Goal: Task Accomplishment & Management: Use online tool/utility

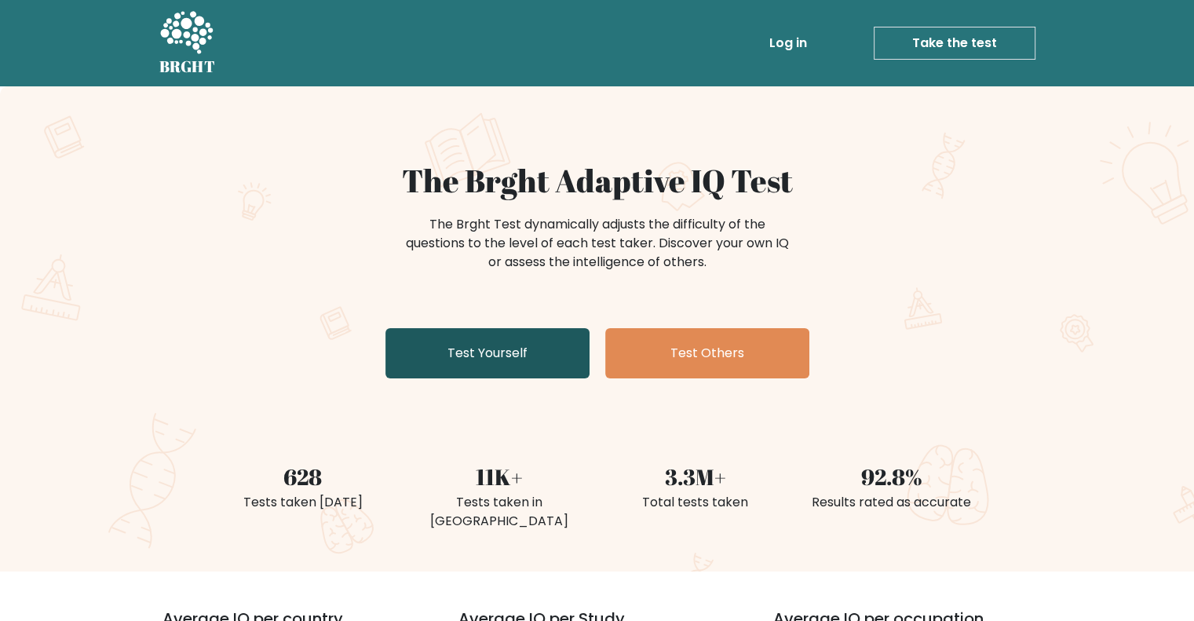
click at [516, 345] on link "Test Yourself" at bounding box center [488, 353] width 204 height 50
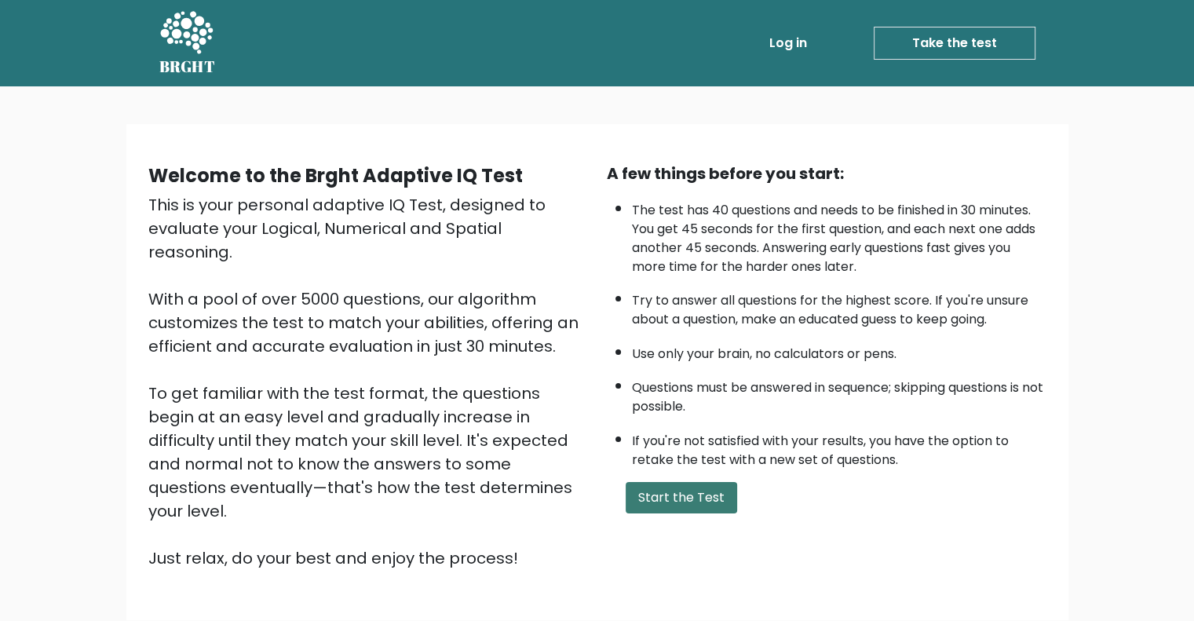
click at [672, 502] on button "Start the Test" at bounding box center [682, 497] width 112 height 31
click at [675, 499] on button "Start the Test" at bounding box center [682, 497] width 112 height 31
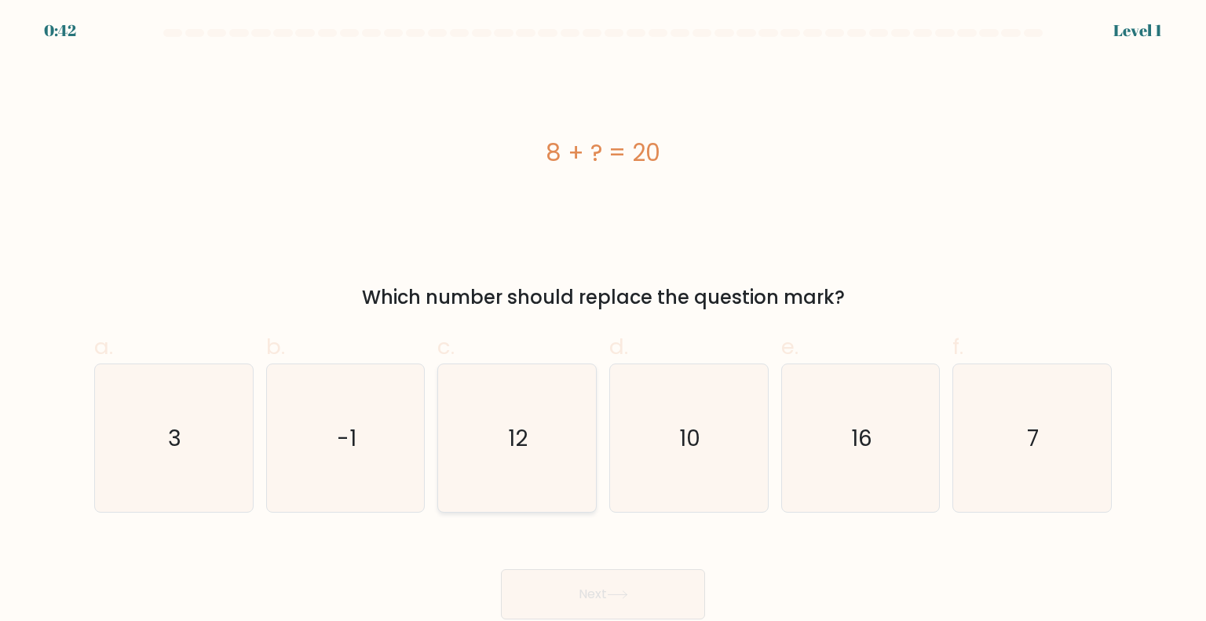
click at [492, 470] on icon "12" at bounding box center [517, 438] width 148 height 148
click at [603, 321] on input "c. 12" at bounding box center [603, 316] width 1 height 10
radio input "true"
click at [654, 585] on button "Next" at bounding box center [603, 594] width 204 height 50
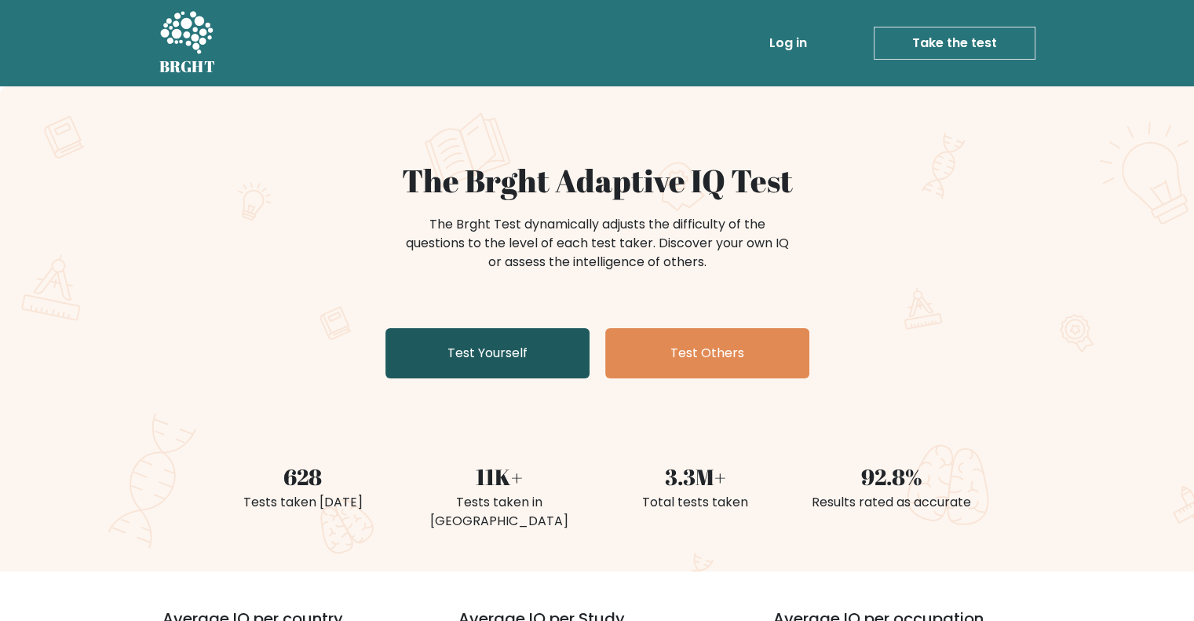
click at [465, 372] on link "Test Yourself" at bounding box center [488, 353] width 204 height 50
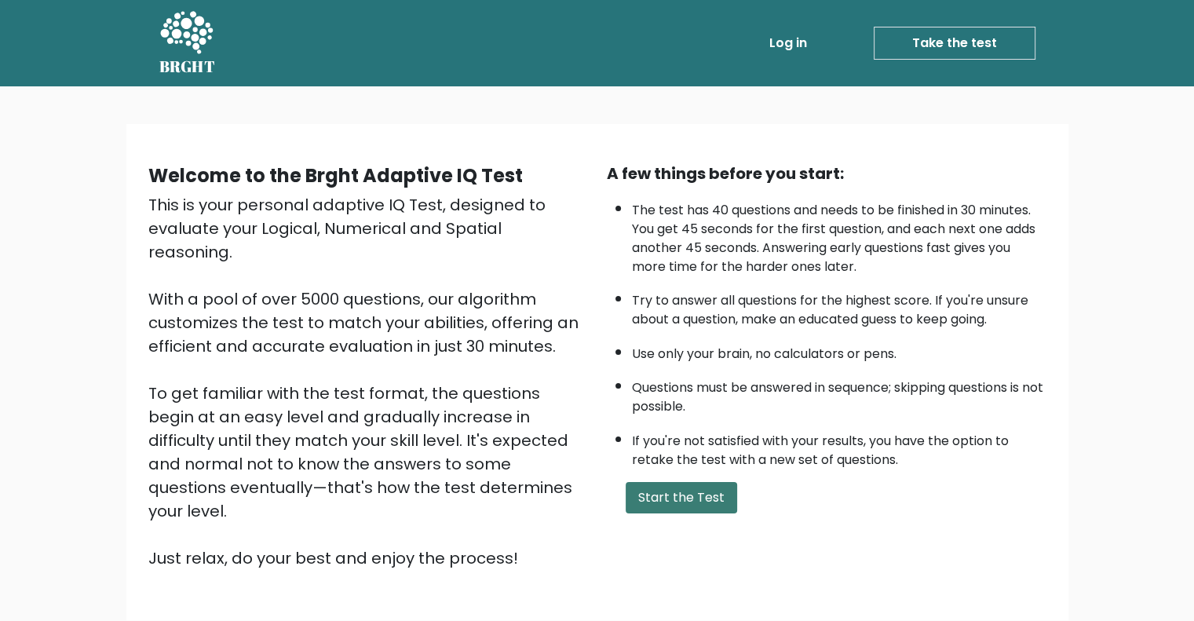
click at [635, 482] on button "Start the Test" at bounding box center [682, 497] width 112 height 31
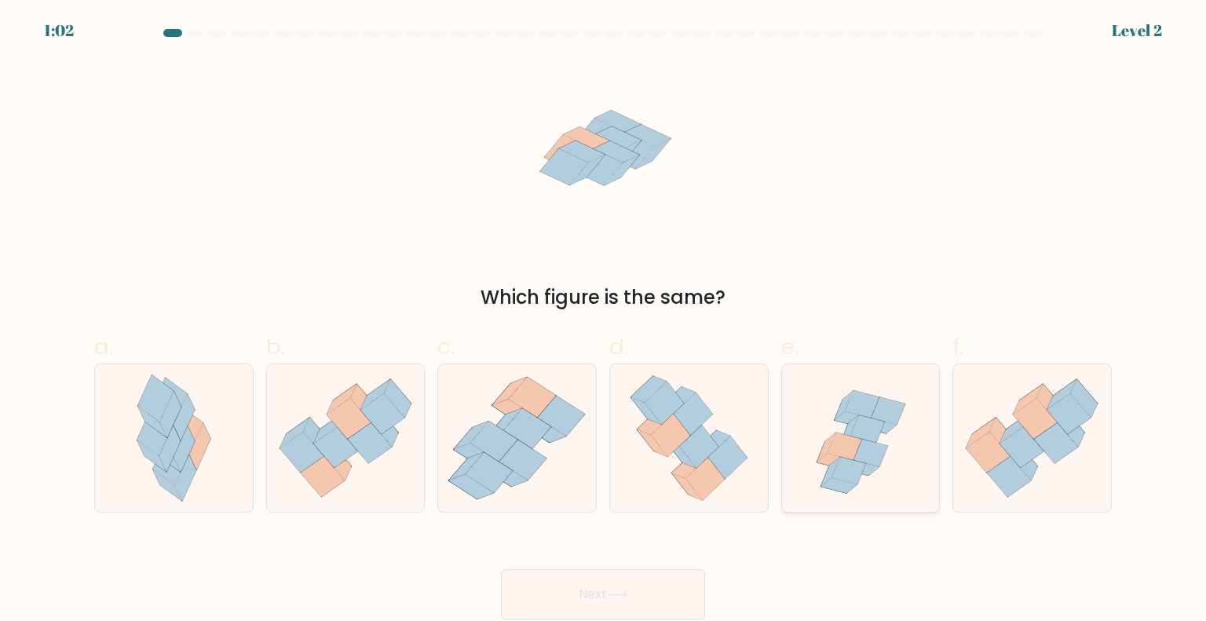
click at [863, 480] on icon at bounding box center [861, 438] width 154 height 148
click at [604, 321] on input "e." at bounding box center [603, 316] width 1 height 10
radio input "true"
click at [671, 595] on button "Next" at bounding box center [603, 594] width 204 height 50
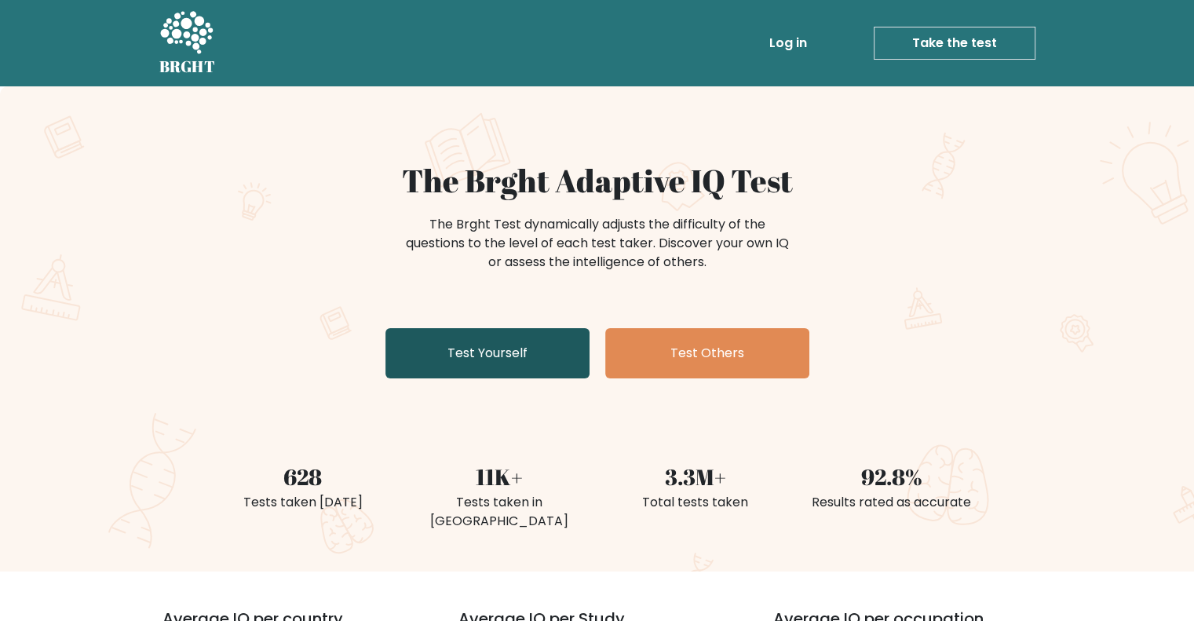
click at [440, 333] on link "Test Yourself" at bounding box center [488, 353] width 204 height 50
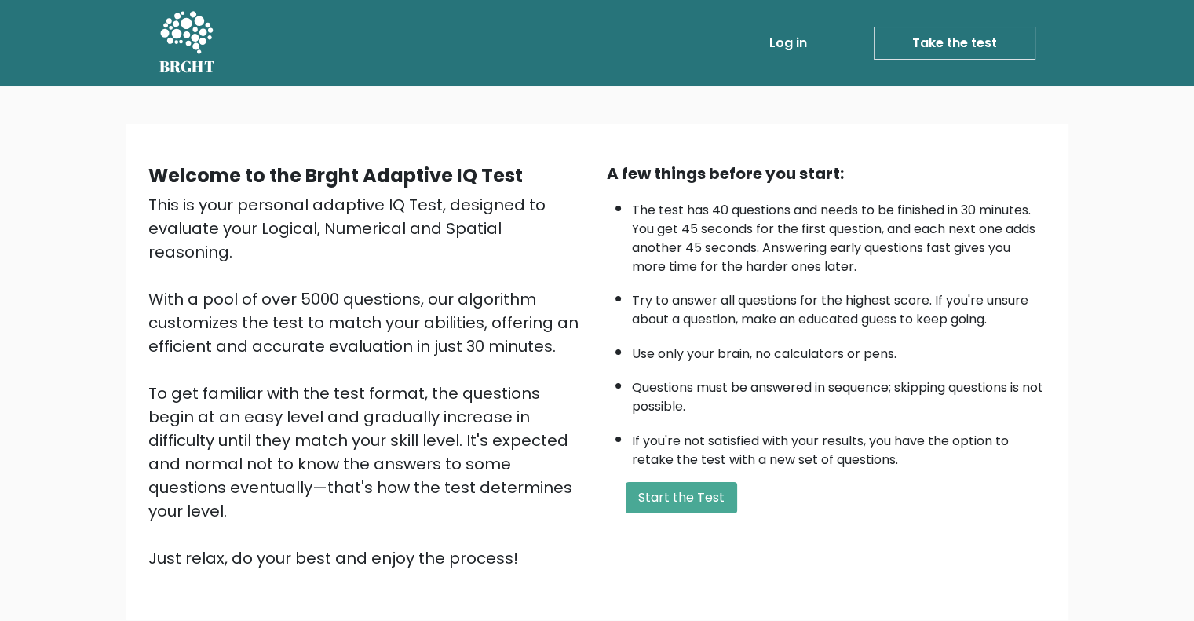
click at [722, 514] on div "A few things before you start: The test has 40 questions and needs to be finish…" at bounding box center [827, 366] width 459 height 408
click at [718, 502] on button "Start the Test" at bounding box center [682, 497] width 112 height 31
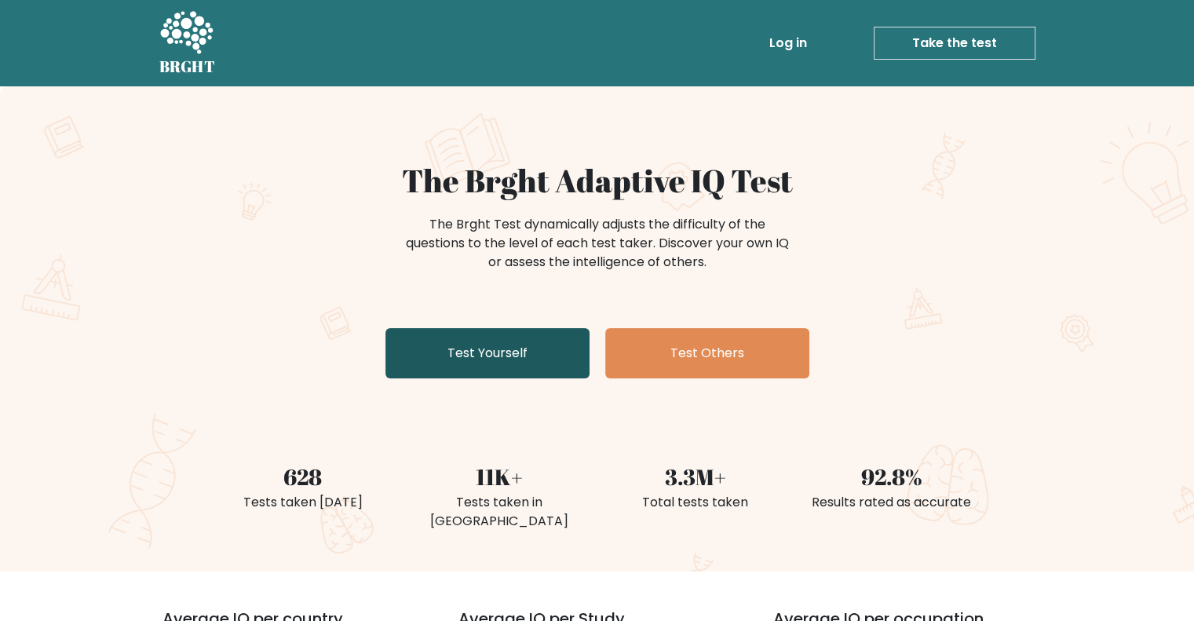
click at [492, 346] on link "Test Yourself" at bounding box center [488, 353] width 204 height 50
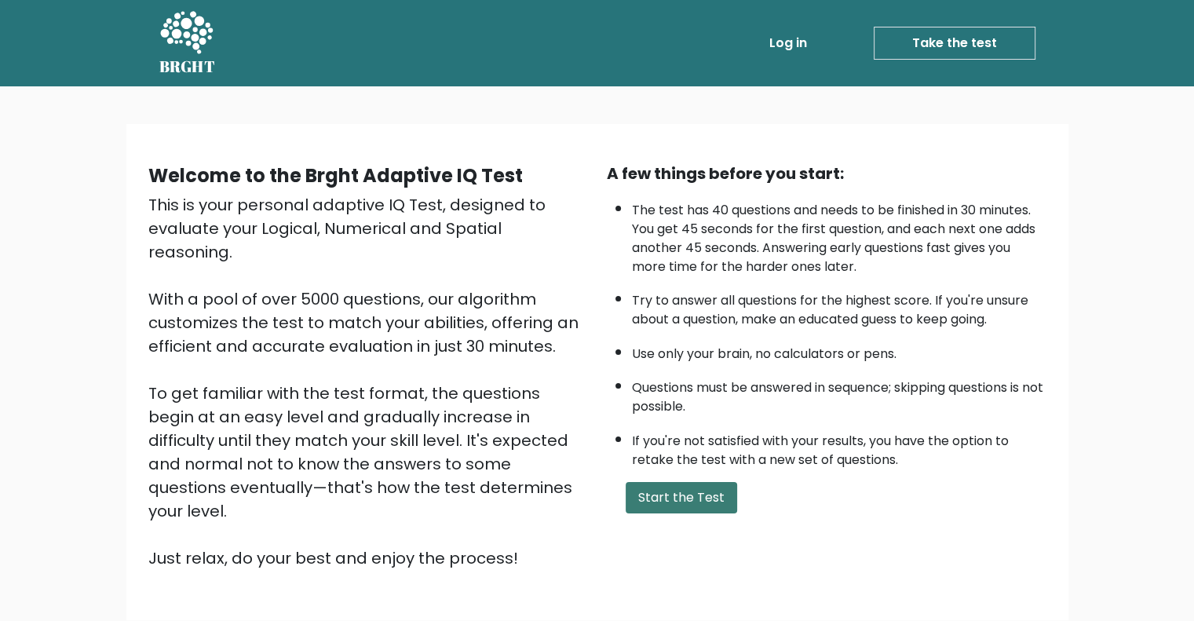
click at [642, 487] on button "Start the Test" at bounding box center [682, 497] width 112 height 31
